Goal: Find specific page/section: Find specific page/section

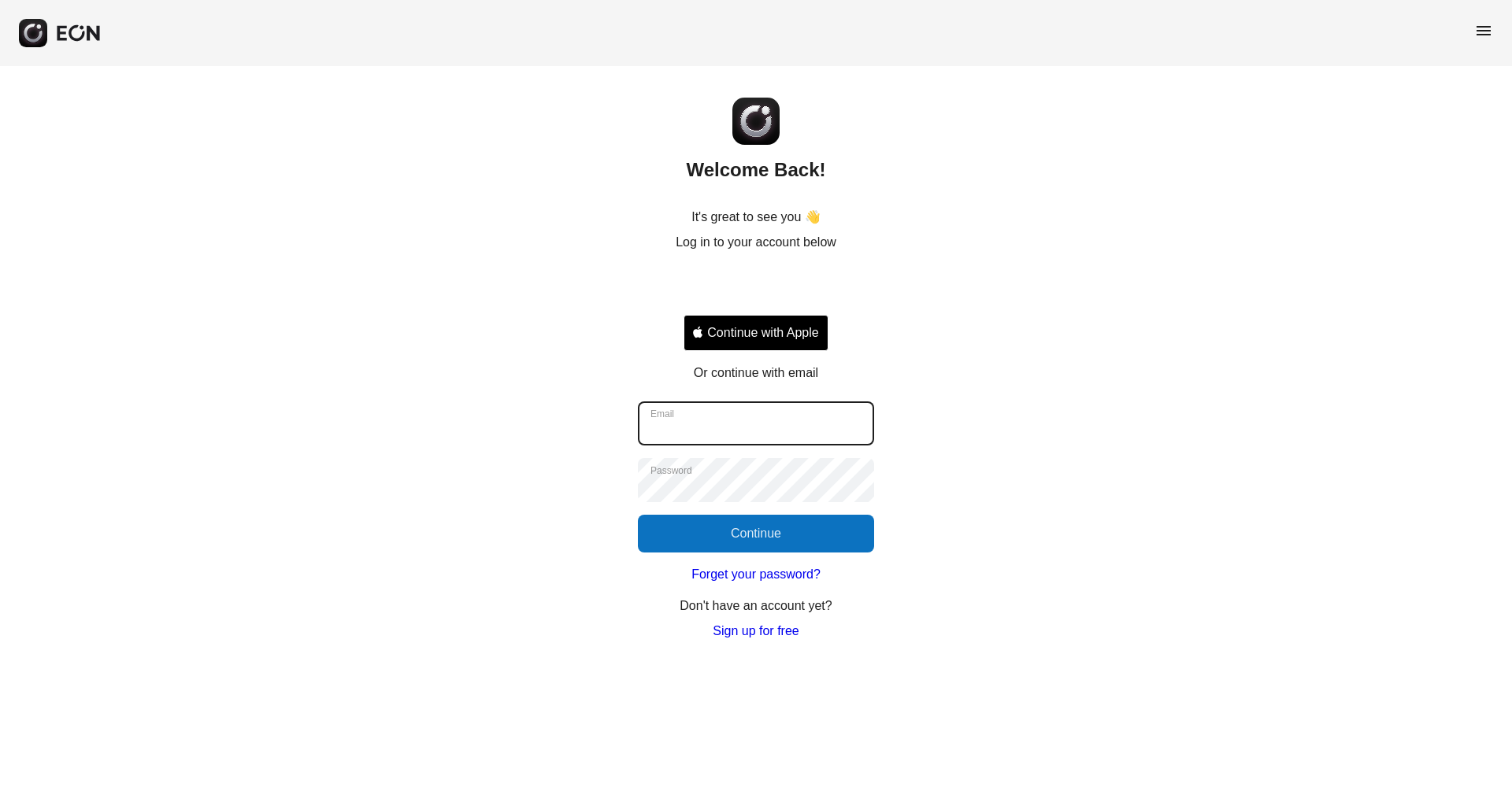
type input "**********"
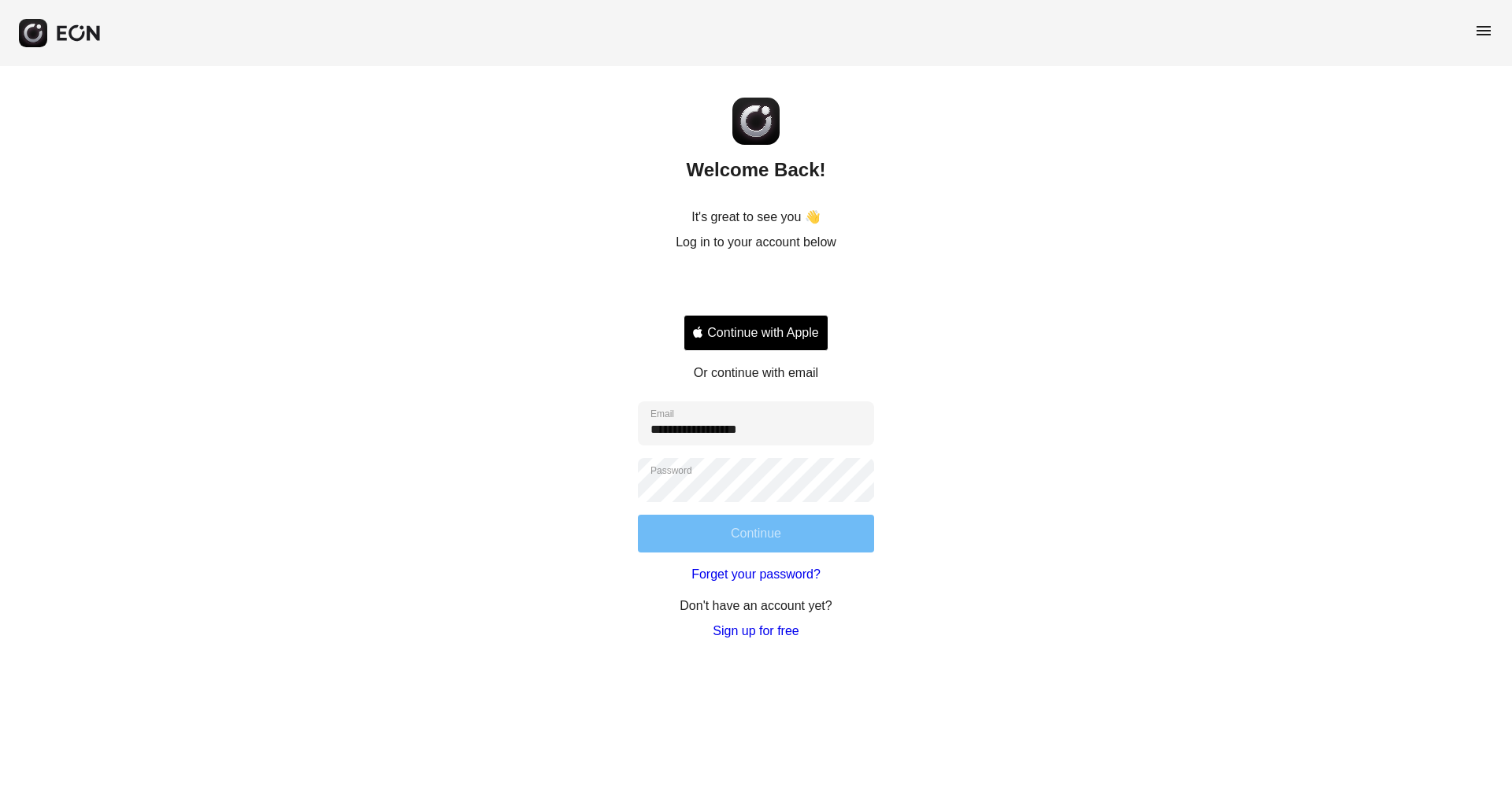
click at [855, 523] on button "Continue" at bounding box center [756, 533] width 236 height 38
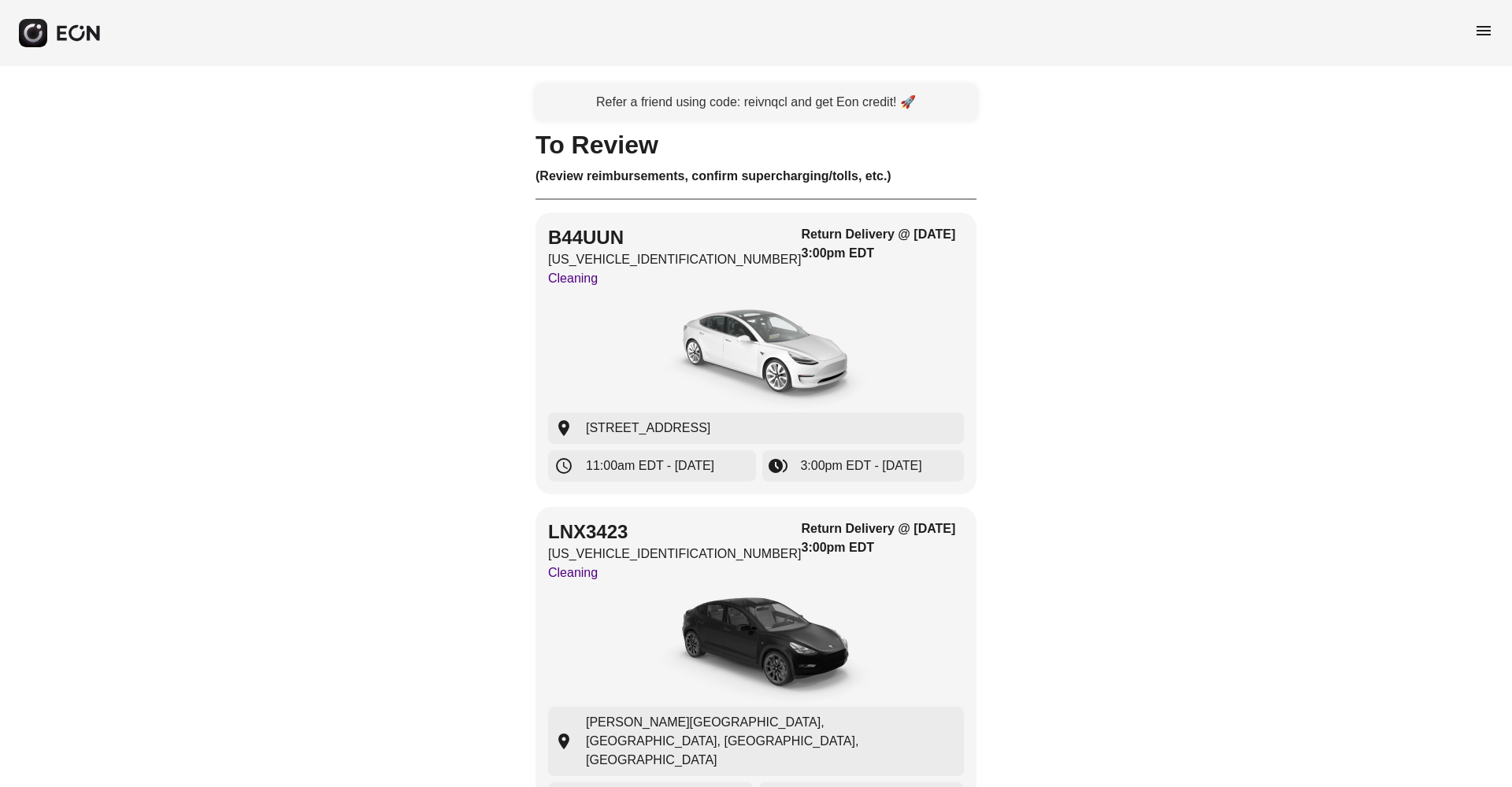
click at [1486, 33] on span "menu" at bounding box center [1484, 31] width 19 height 19
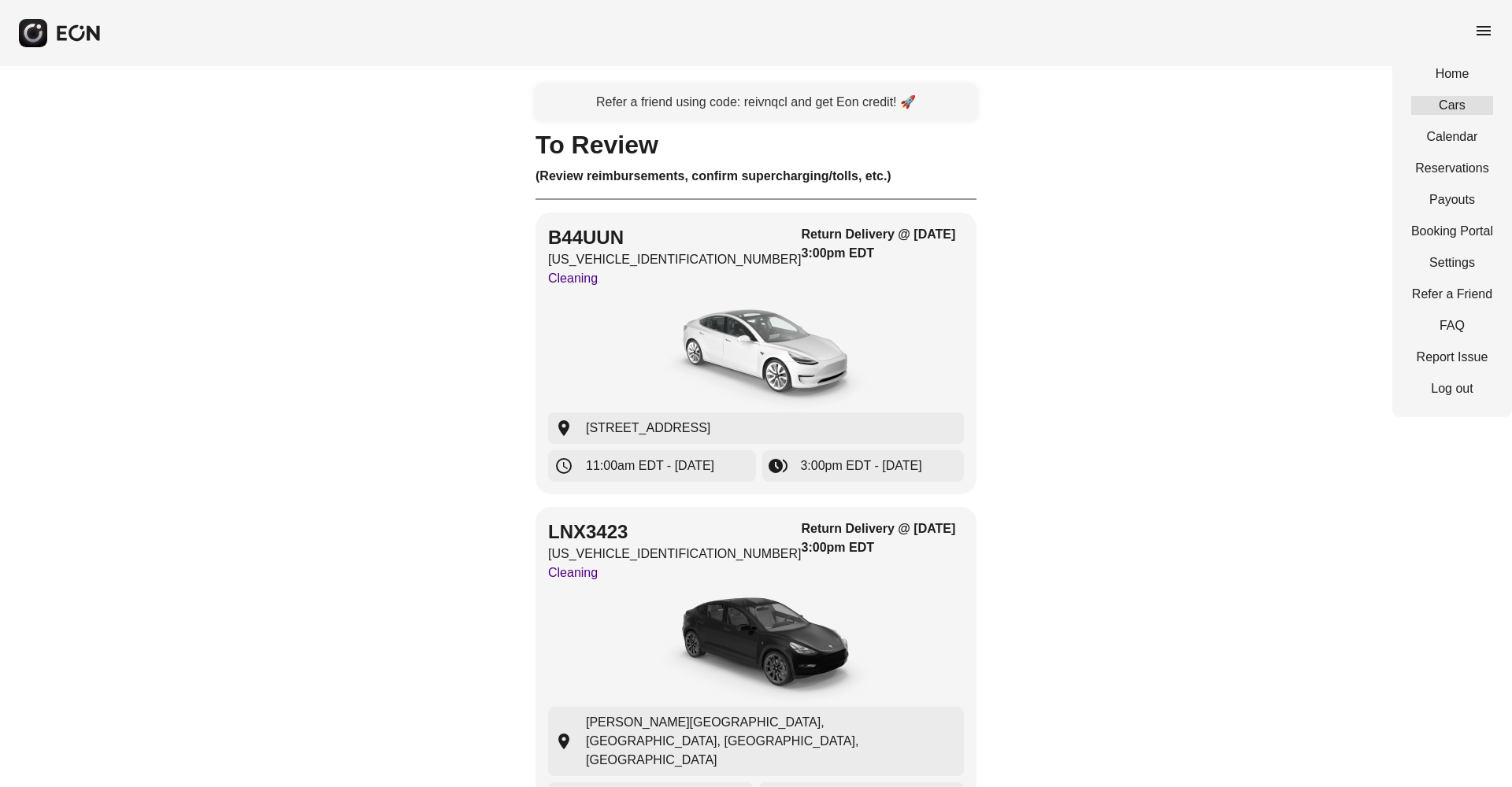
click at [1479, 111] on link "Cars" at bounding box center [1451, 105] width 82 height 19
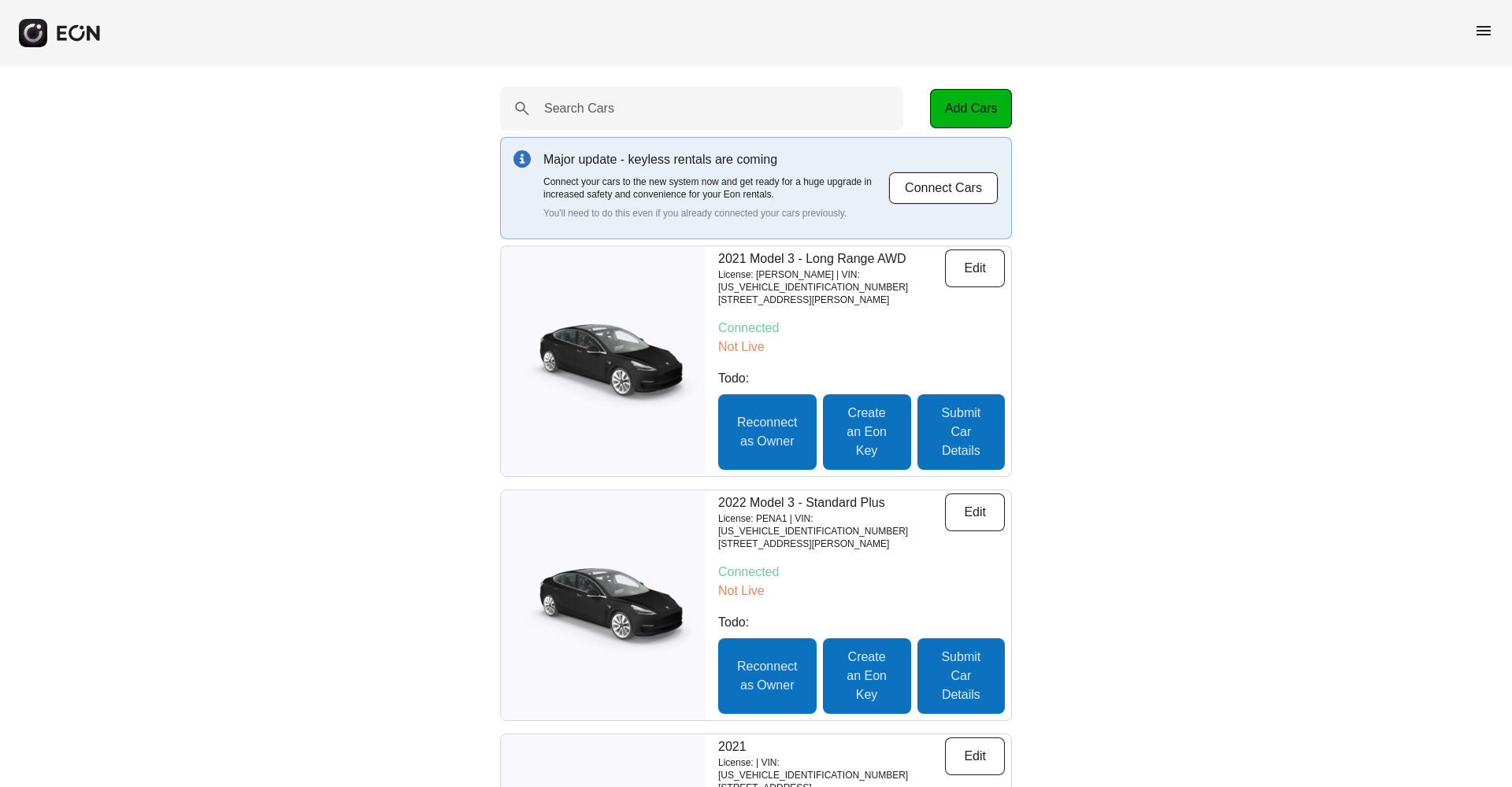
click at [1478, 27] on span "menu" at bounding box center [1484, 31] width 19 height 19
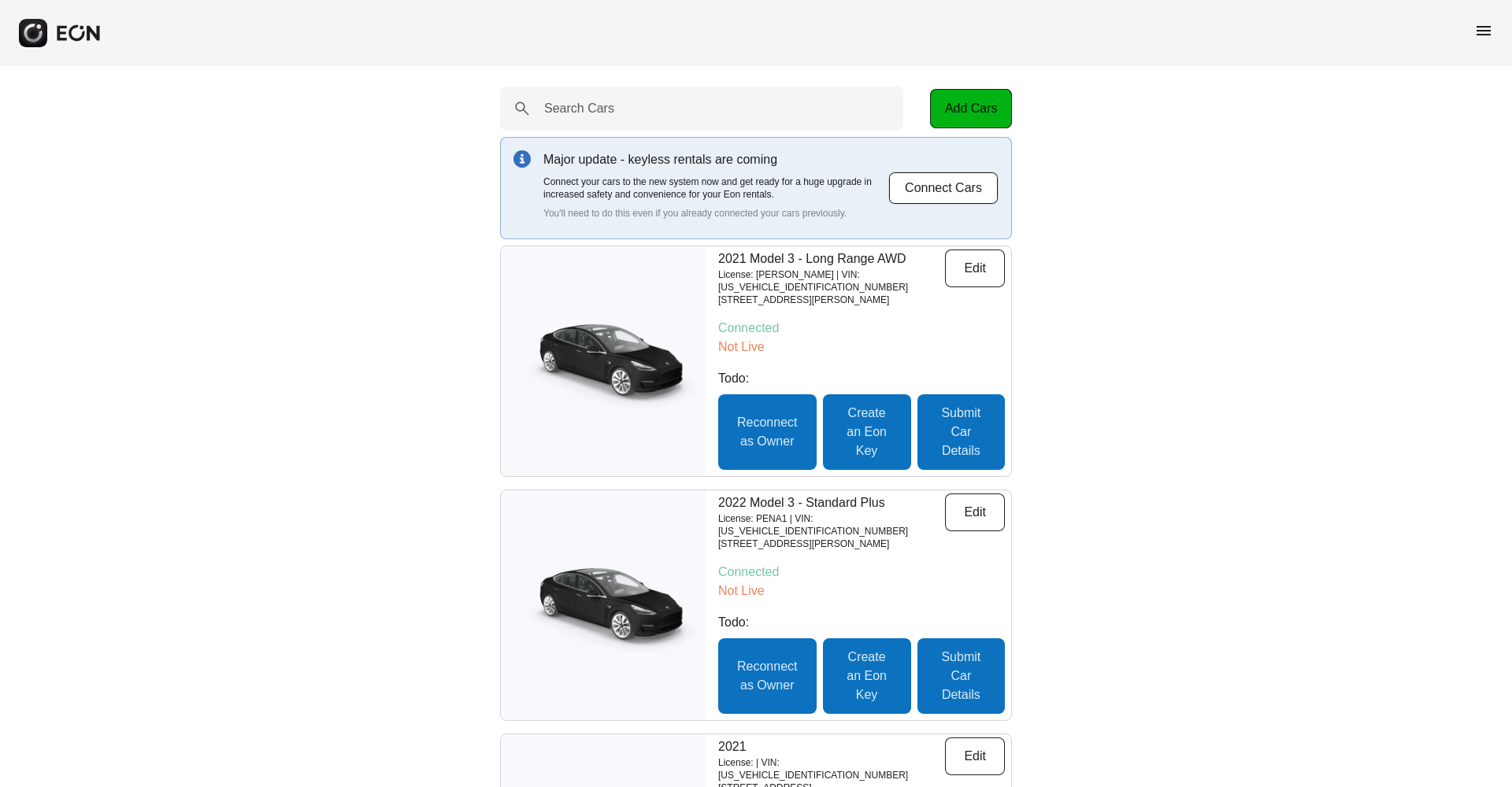
click at [1494, 55] on div "menu" at bounding box center [756, 32] width 1512 height 66
click at [1494, 38] on div "menu" at bounding box center [756, 32] width 1512 height 66
click at [1482, 32] on span "menu" at bounding box center [1484, 31] width 19 height 19
